Goal: Task Accomplishment & Management: Manage account settings

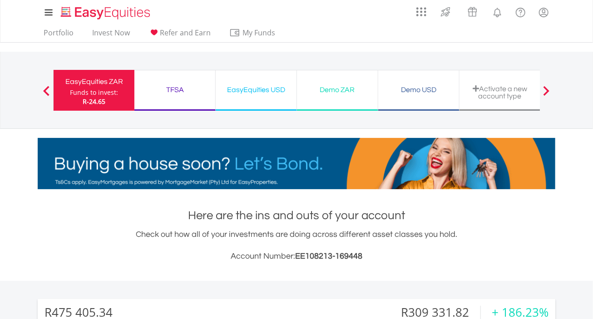
scroll to position [87, 173]
click at [180, 89] on div "TFSA" at bounding box center [175, 90] width 70 height 13
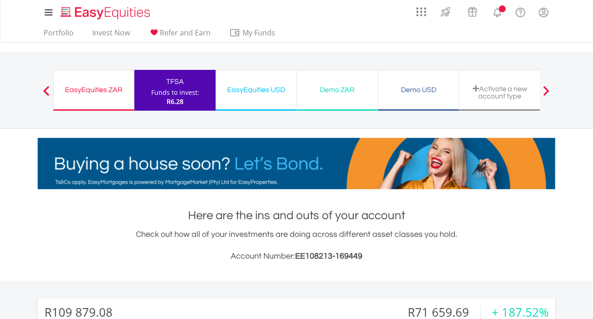
scroll to position [87, 173]
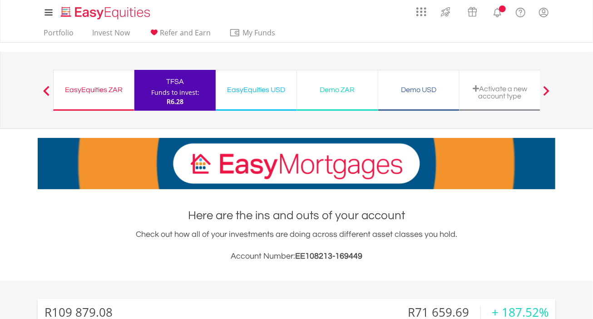
click at [243, 88] on div "EasyEquities USD" at bounding box center [256, 90] width 70 height 13
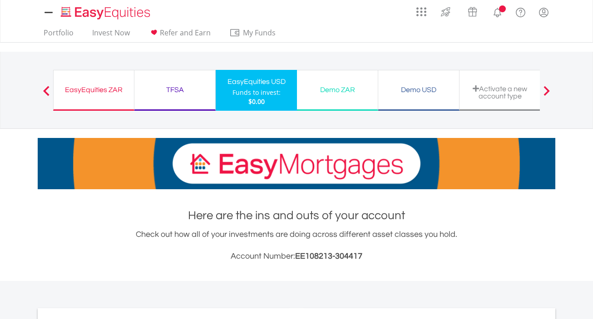
click at [104, 90] on div "EasyEquities ZAR" at bounding box center [94, 90] width 70 height 13
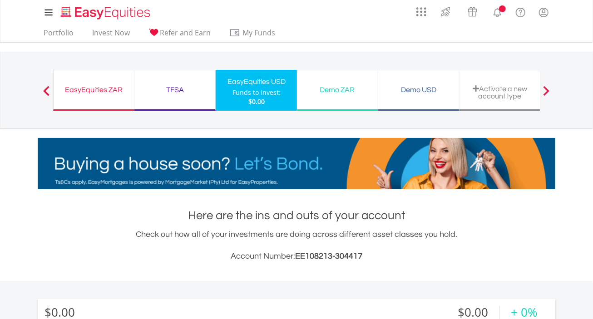
scroll to position [87, 173]
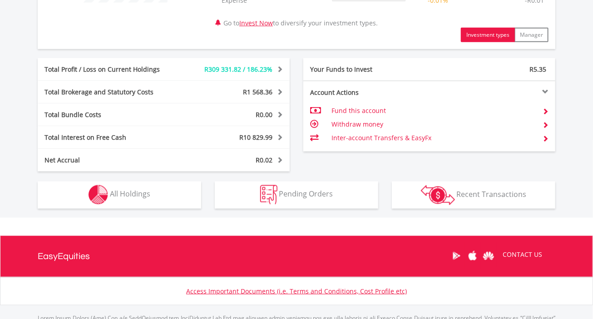
scroll to position [438, 0]
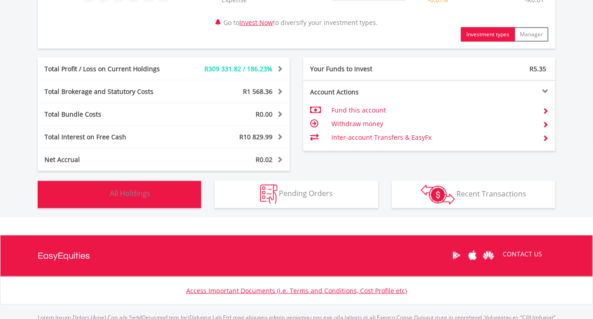
click at [130, 194] on span "All Holdings" at bounding box center [130, 194] width 40 height 10
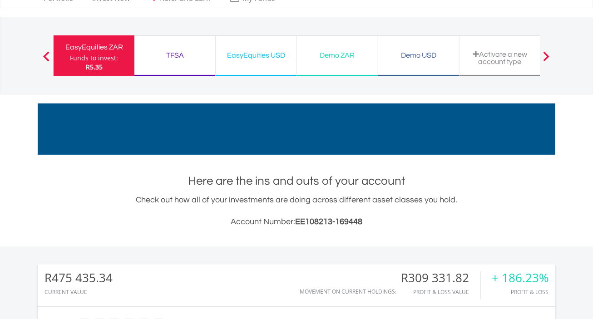
scroll to position [0, 0]
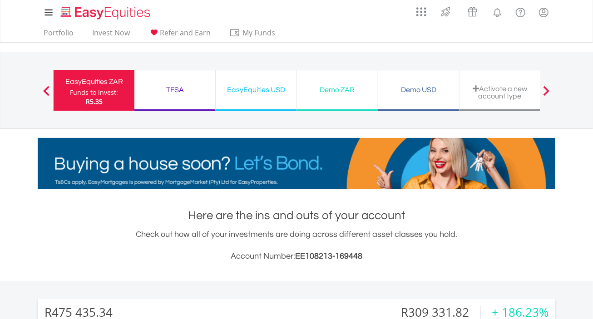
click at [174, 87] on div "TFSA" at bounding box center [175, 90] width 70 height 13
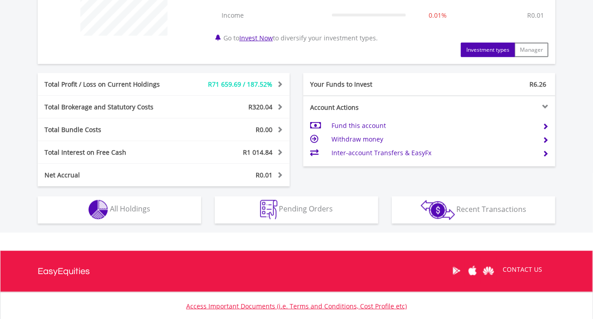
scroll to position [409, 0]
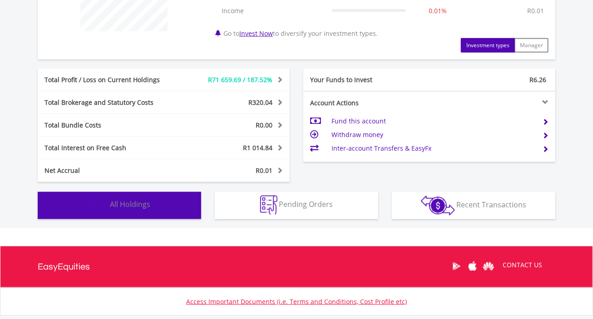
click at [147, 204] on span "All Holdings" at bounding box center [130, 205] width 40 height 10
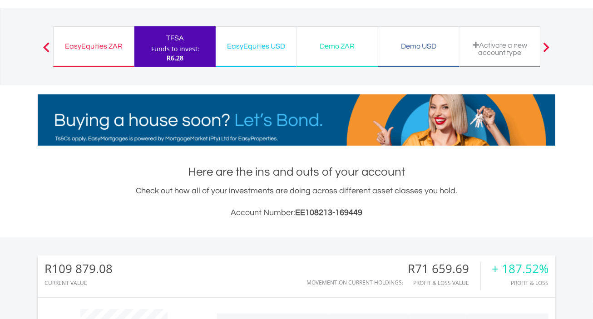
scroll to position [0, 0]
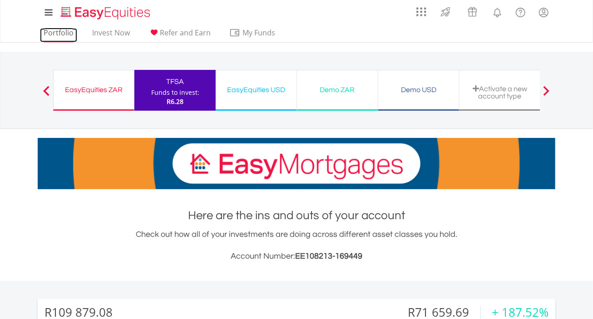
click at [60, 31] on link "Portfolio" at bounding box center [58, 35] width 37 height 14
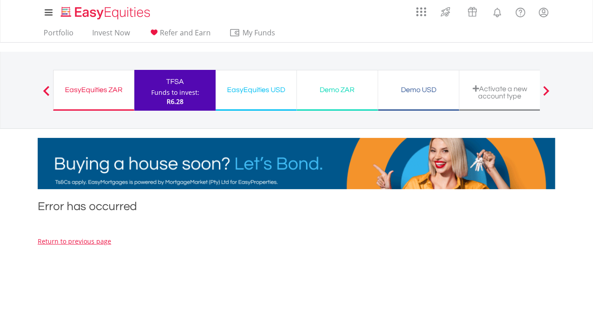
click at [101, 91] on div "EasyEquities ZAR" at bounding box center [94, 90] width 70 height 13
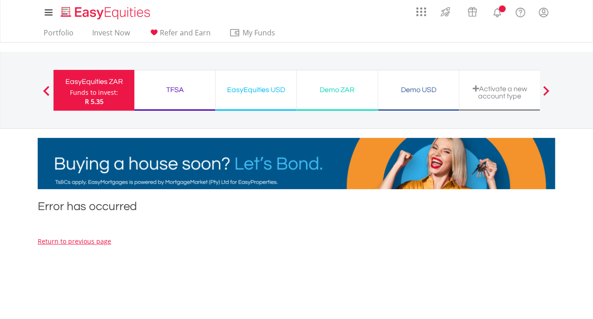
click at [181, 91] on div "TFSA" at bounding box center [175, 90] width 70 height 13
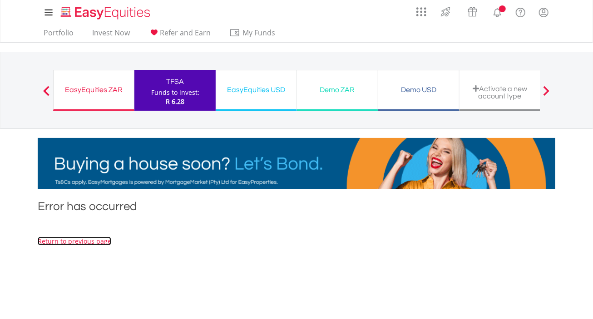
click at [95, 243] on link "Return to previous page" at bounding box center [75, 241] width 74 height 9
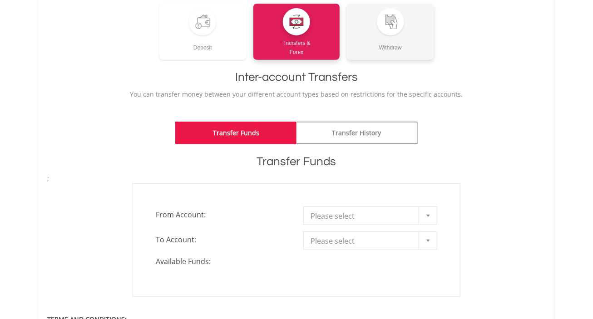
scroll to position [136, 0]
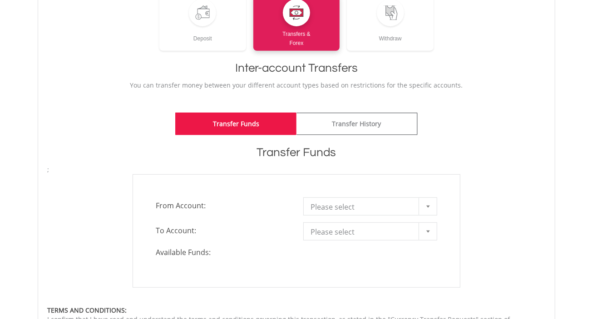
click at [428, 206] on b at bounding box center [429, 207] width 4 height 2
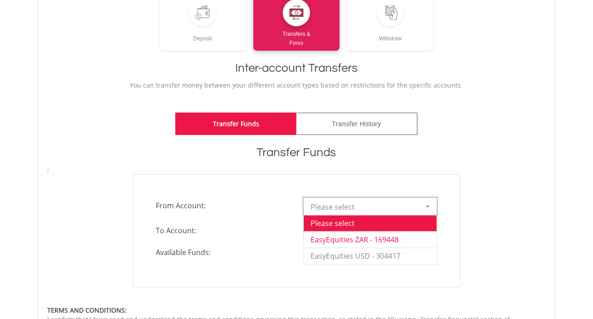
click at [408, 241] on li "EasyEquities ZAR - 169448" at bounding box center [370, 240] width 133 height 16
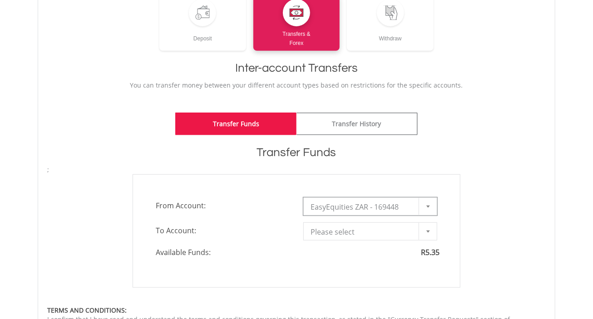
click at [425, 232] on div at bounding box center [428, 231] width 18 height 17
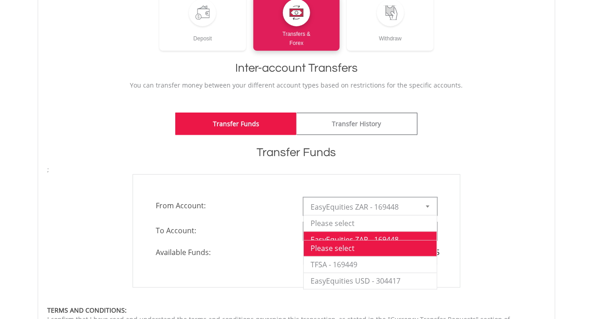
click at [426, 206] on div at bounding box center [428, 206] width 18 height 17
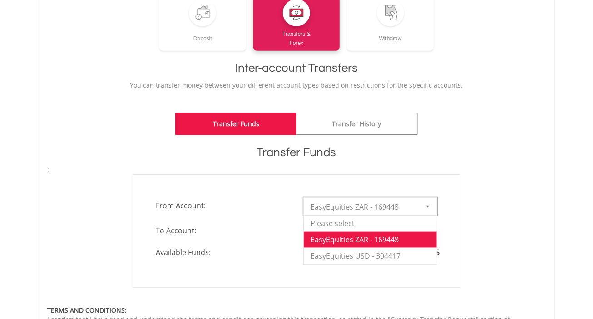
click at [510, 212] on div "**********" at bounding box center [296, 231] width 513 height 114
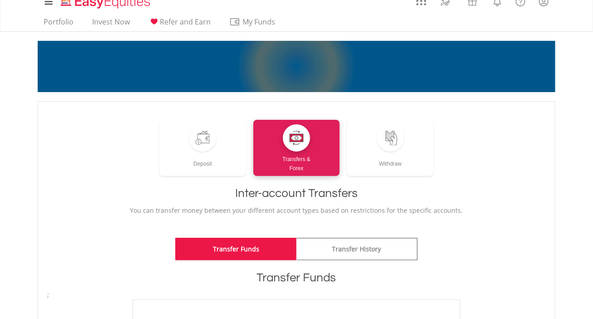
scroll to position [0, 0]
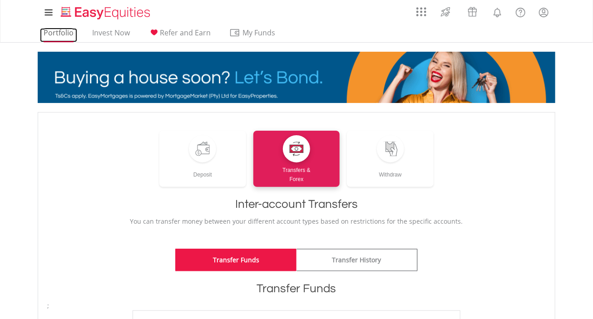
click at [60, 31] on link "Portfolio" at bounding box center [58, 35] width 37 height 14
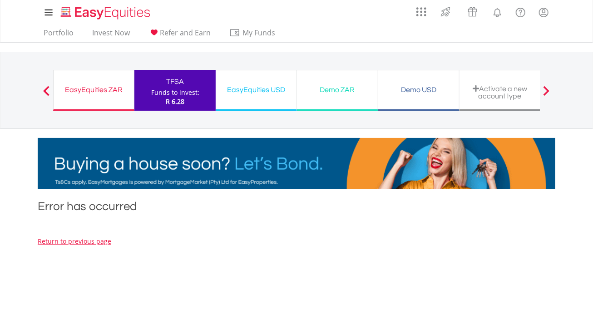
click at [95, 87] on div "EasyEquities ZAR" at bounding box center [94, 90] width 70 height 13
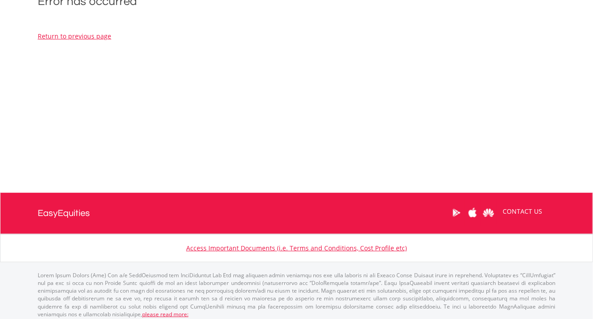
scroll to position [209, 0]
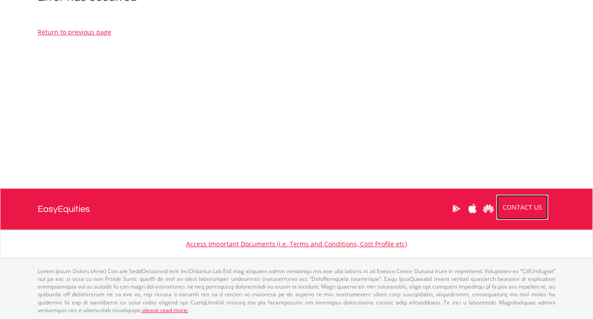
click at [521, 210] on link "CONTACT US" at bounding box center [523, 207] width 52 height 25
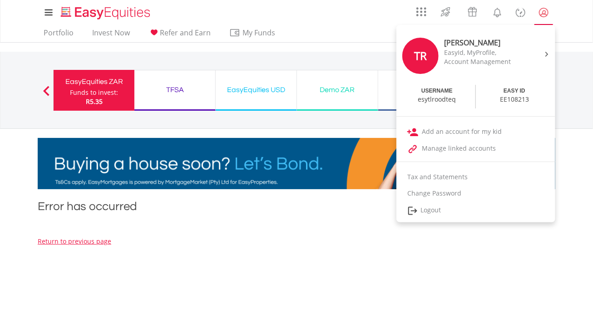
click at [547, 7] on lord-icon "My Profile" at bounding box center [543, 12] width 11 height 11
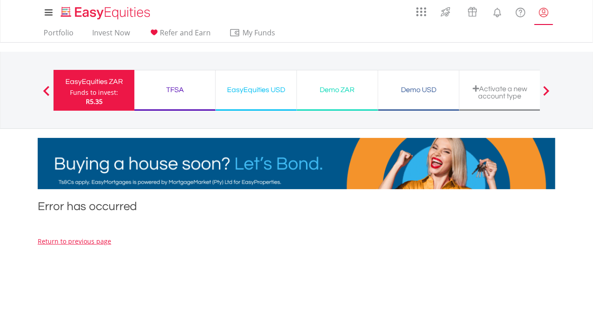
click at [547, 12] on lord-icon "My Profile" at bounding box center [543, 12] width 11 height 11
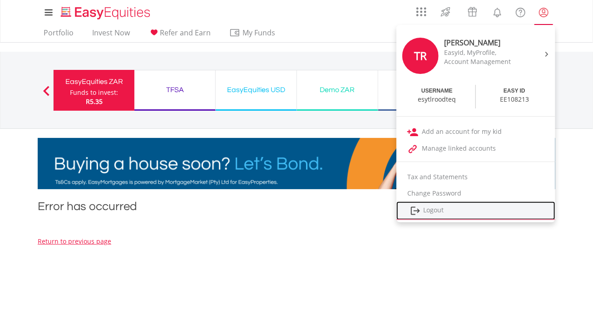
click at [433, 210] on link "Logout" at bounding box center [476, 211] width 159 height 19
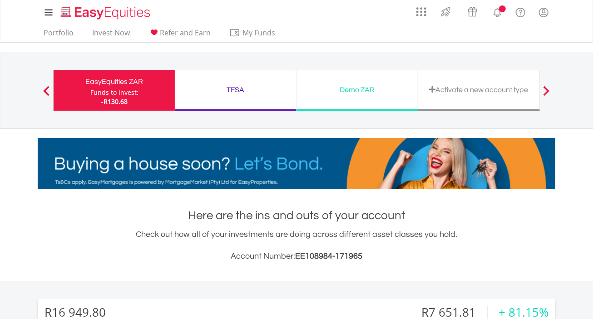
scroll to position [87, 173]
